Goal: Task Accomplishment & Management: Manage account settings

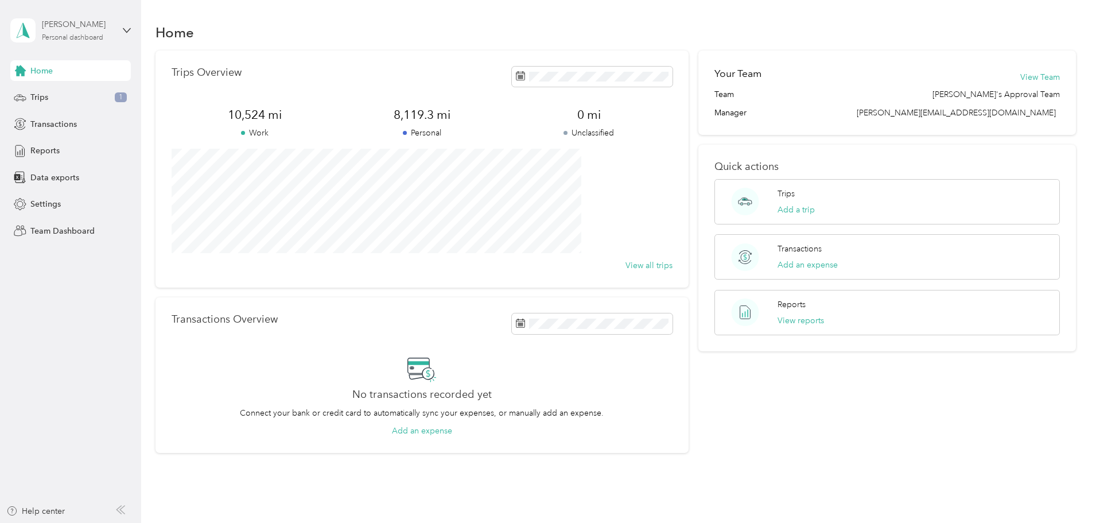
click at [80, 36] on div "Personal dashboard" at bounding box center [72, 37] width 61 height 7
click at [55, 94] on div "Team dashboard" at bounding box center [51, 94] width 61 height 12
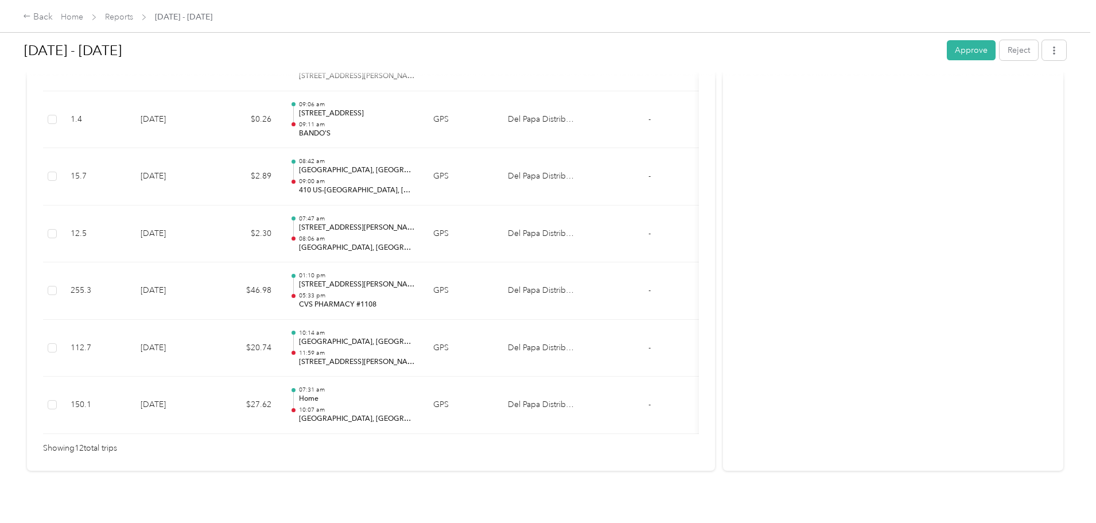
scroll to position [634, 0]
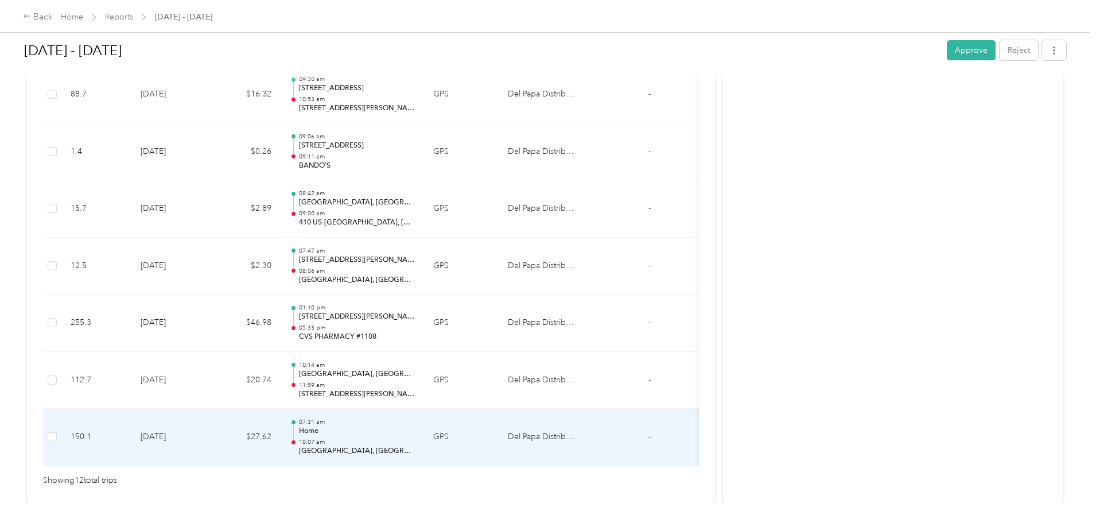
click at [415, 429] on p "Home" at bounding box center [357, 431] width 116 height 10
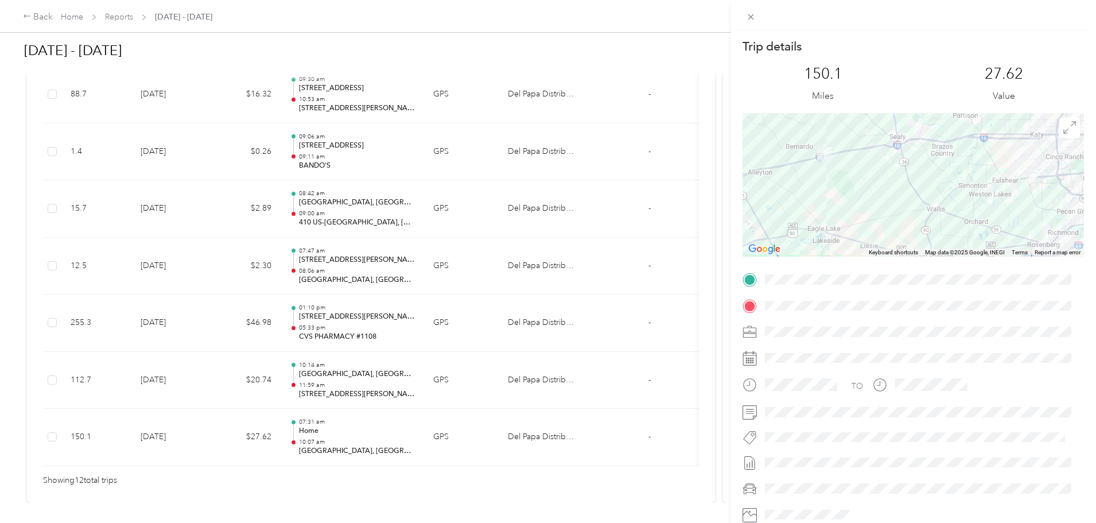
drag, startPoint x: 794, startPoint y: 149, endPoint x: 883, endPoint y: 219, distance: 113.7
click at [883, 219] on div at bounding box center [913, 184] width 341 height 143
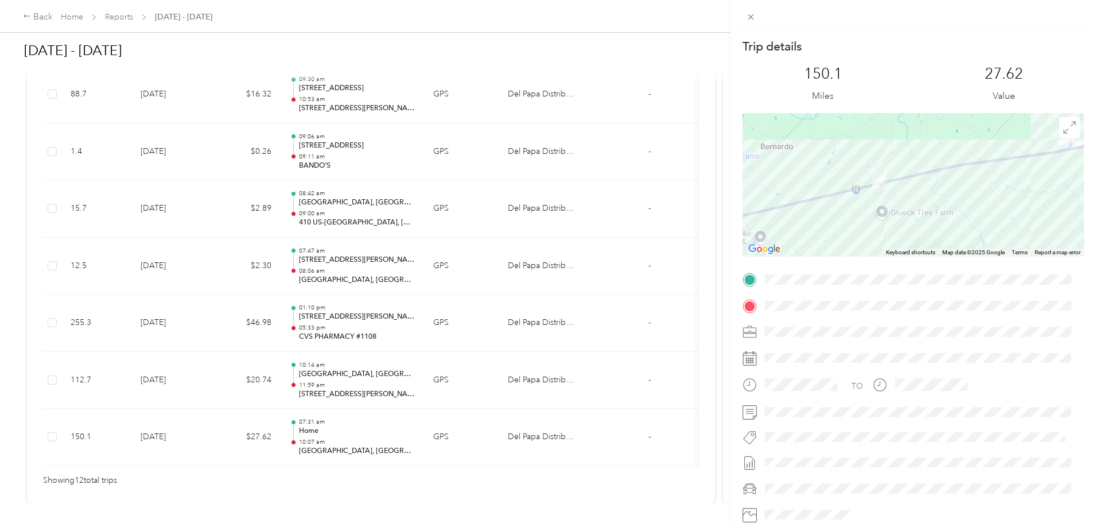
drag, startPoint x: 798, startPoint y: 139, endPoint x: 945, endPoint y: 315, distance: 229.4
click at [945, 315] on div "Trip details This trip cannot be edited because it is either under review, appr…" at bounding box center [913, 293] width 341 height 511
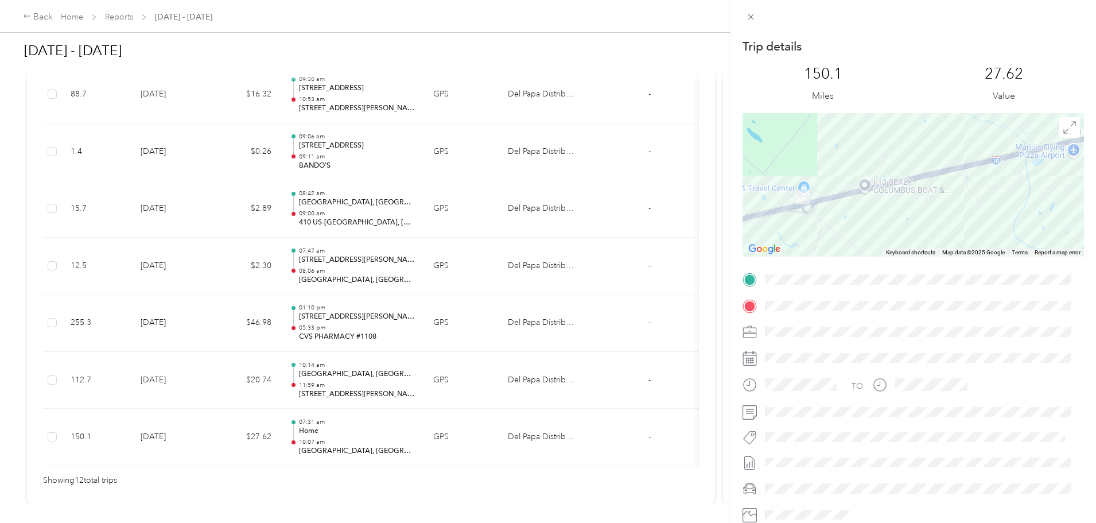
drag, startPoint x: 826, startPoint y: 159, endPoint x: 883, endPoint y: 243, distance: 101.2
click at [883, 243] on div at bounding box center [913, 184] width 341 height 143
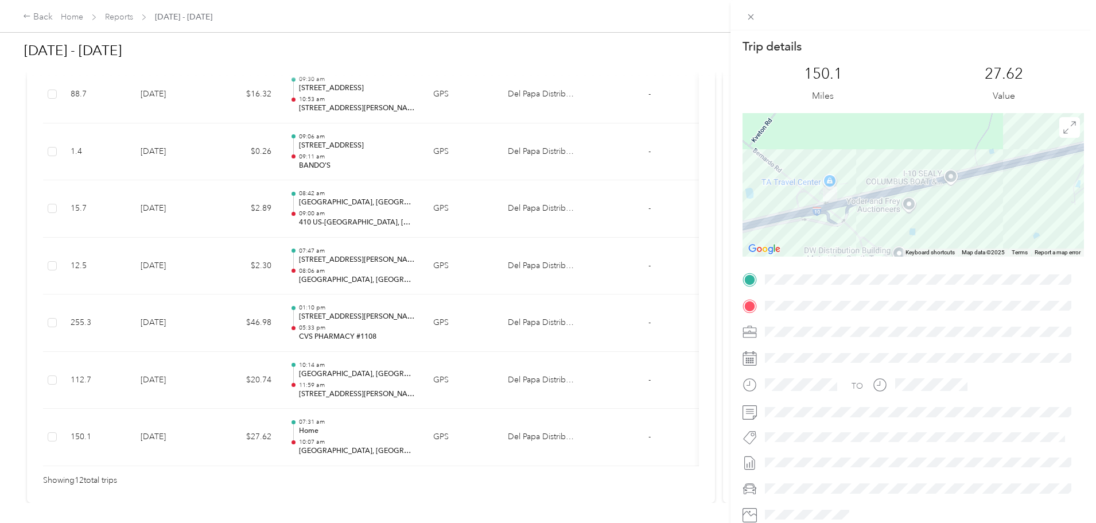
drag, startPoint x: 854, startPoint y: 187, endPoint x: 956, endPoint y: 211, distance: 105.0
click at [956, 211] on div at bounding box center [913, 184] width 341 height 143
click at [748, 17] on icon at bounding box center [751, 17] width 10 height 10
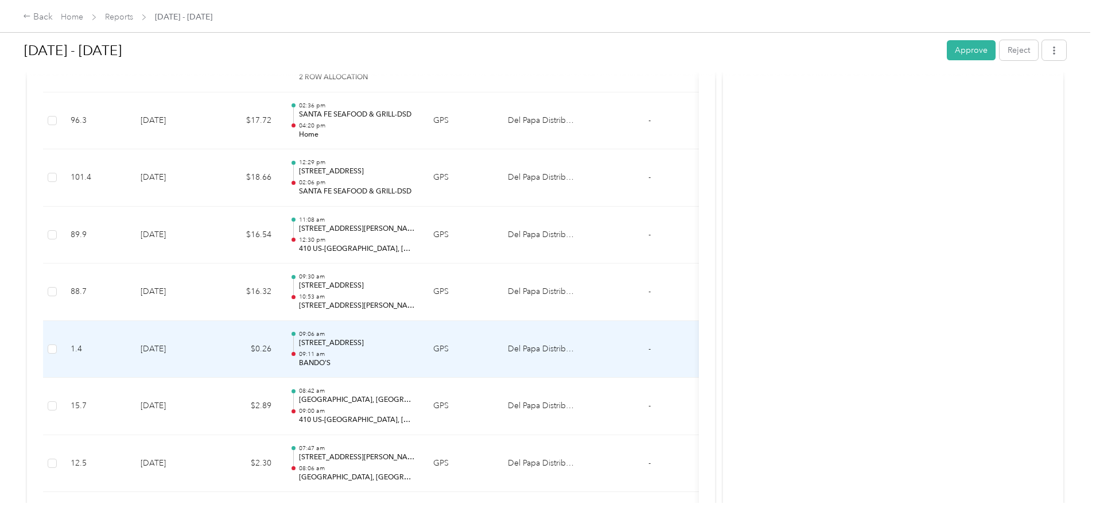
scroll to position [404, 0]
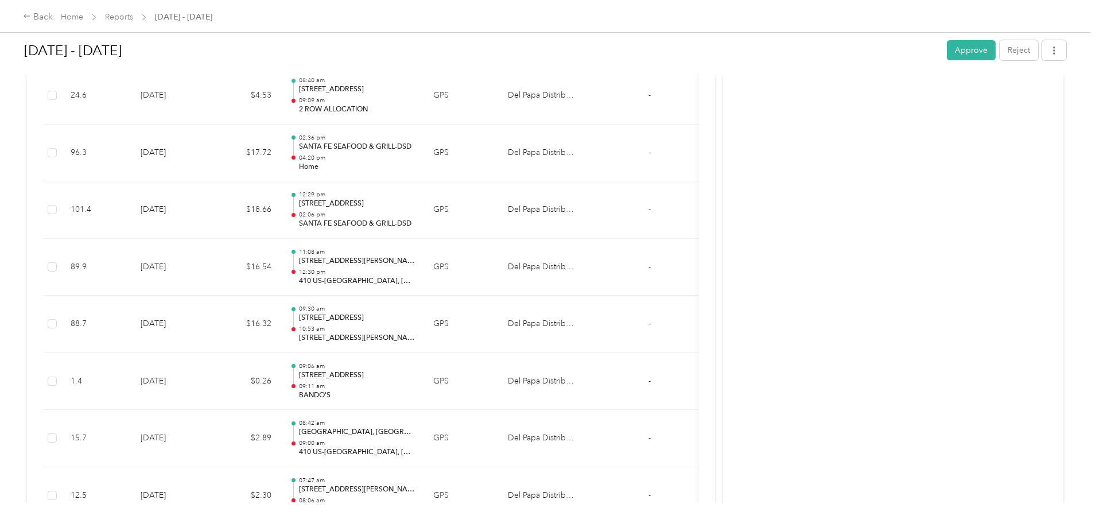
drag, startPoint x: 491, startPoint y: 333, endPoint x: 797, endPoint y: 288, distance: 309.3
click at [797, 288] on div "Activity and Comments Needs approval From Sean Atnip 09/01 at 12:58 pm CDT Subm…" at bounding box center [893, 208] width 340 height 1049
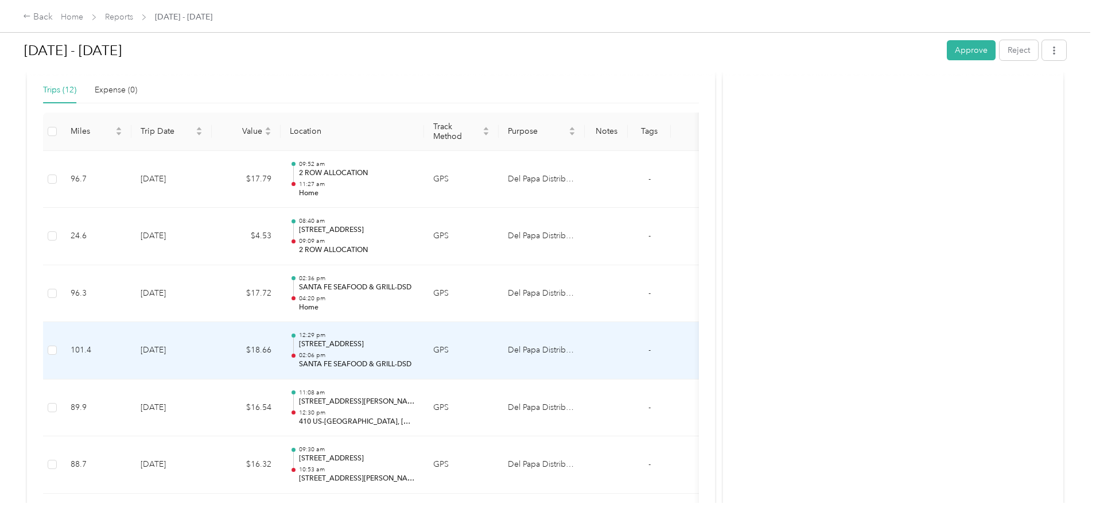
scroll to position [232, 0]
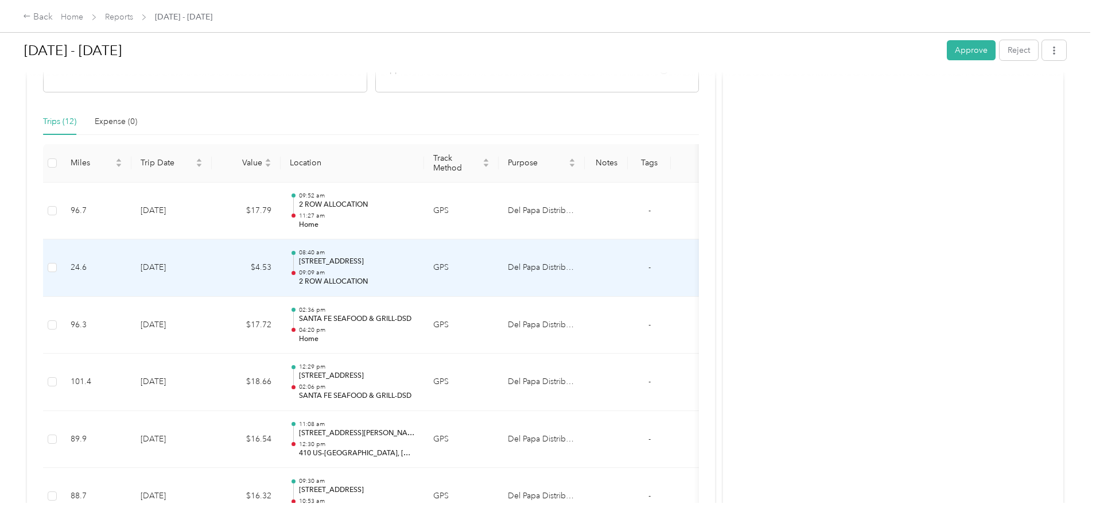
click at [415, 269] on p "09:09 am" at bounding box center [357, 273] width 116 height 8
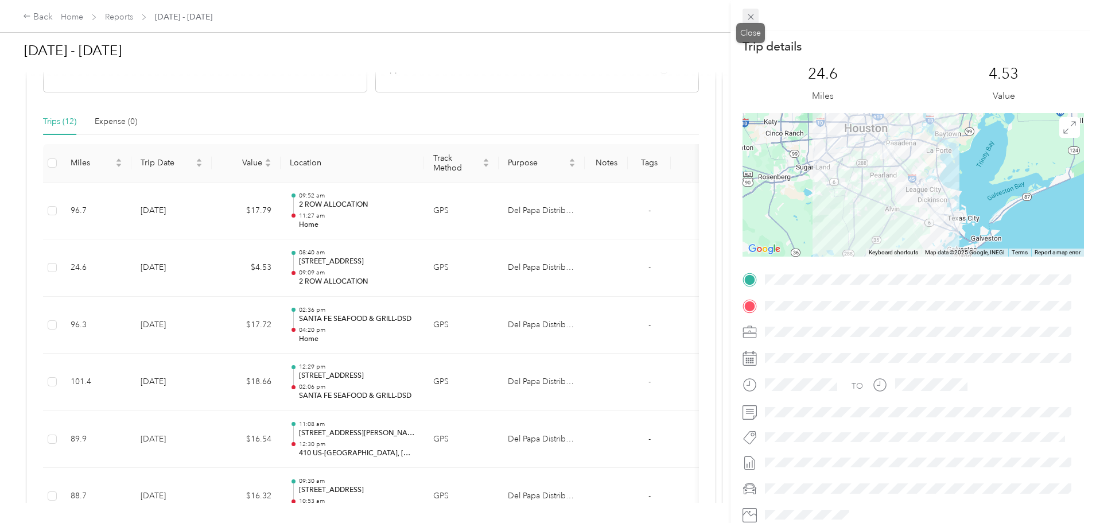
click at [756, 13] on span at bounding box center [751, 17] width 16 height 16
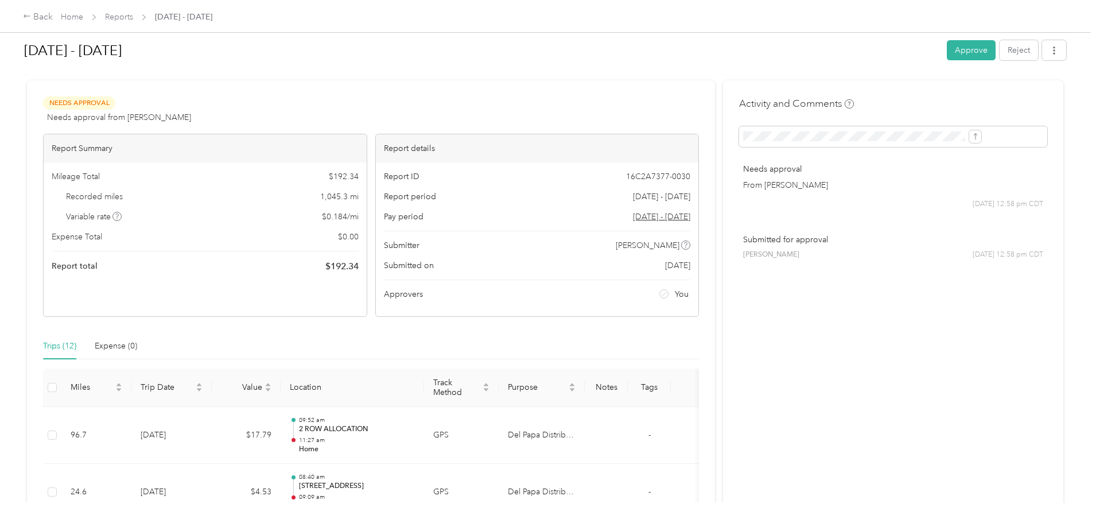
scroll to position [0, 0]
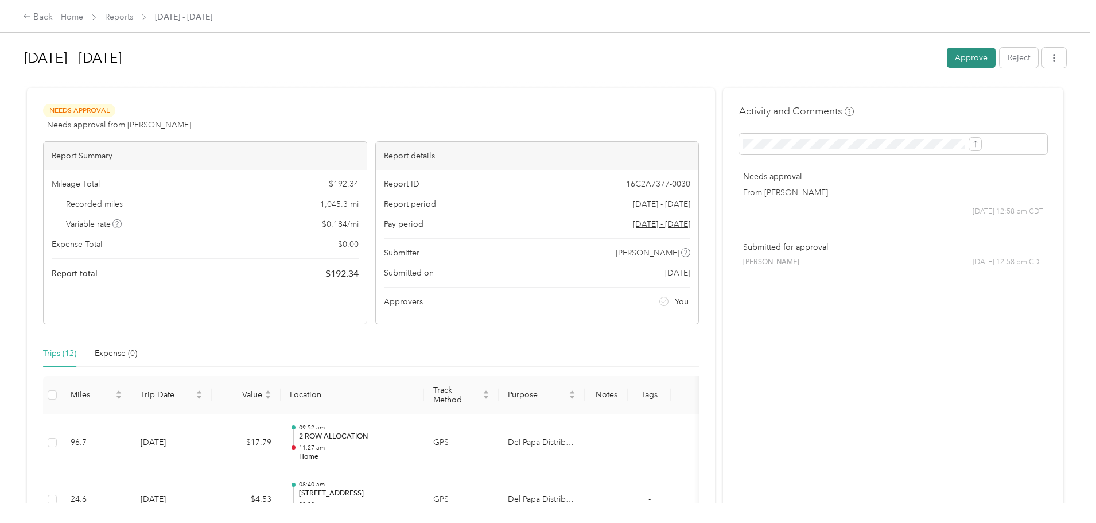
click at [947, 56] on button "Approve" at bounding box center [971, 58] width 49 height 20
